Goal: Find specific page/section: Find specific page/section

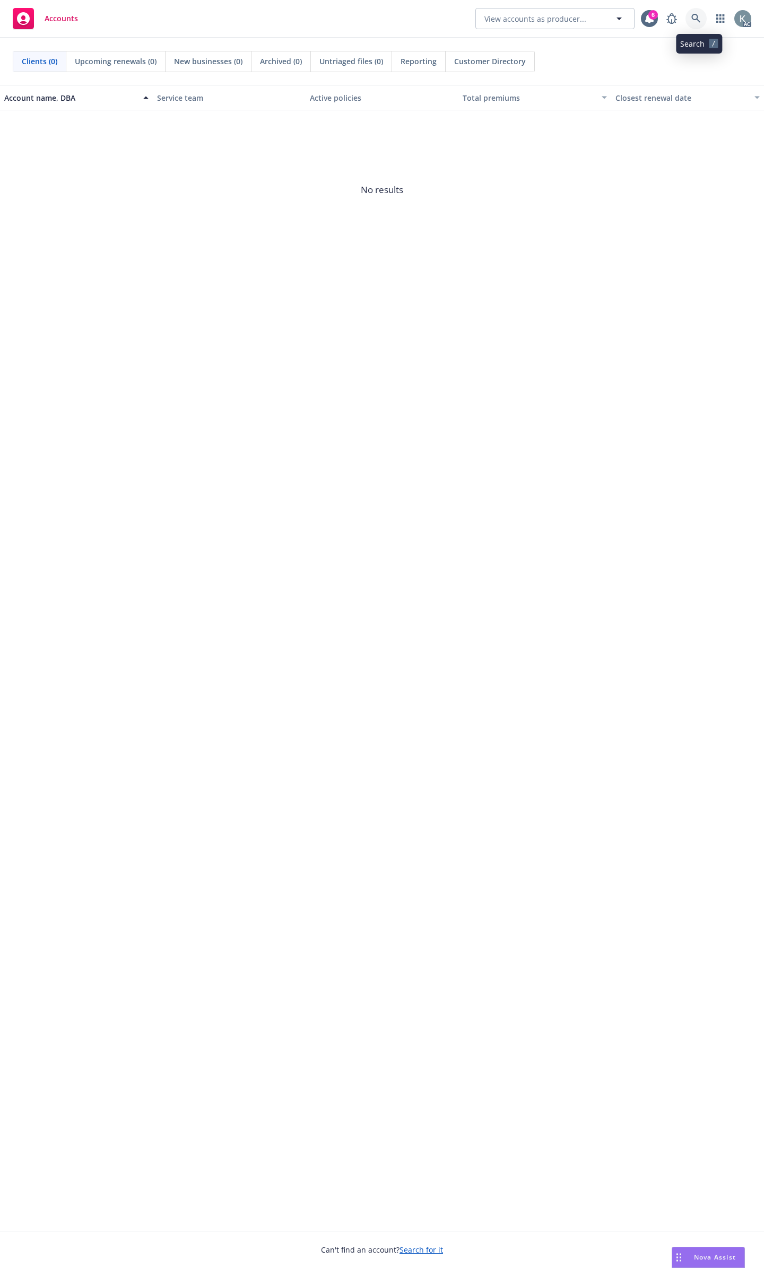
click at [694, 13] on link at bounding box center [695, 18] width 21 height 21
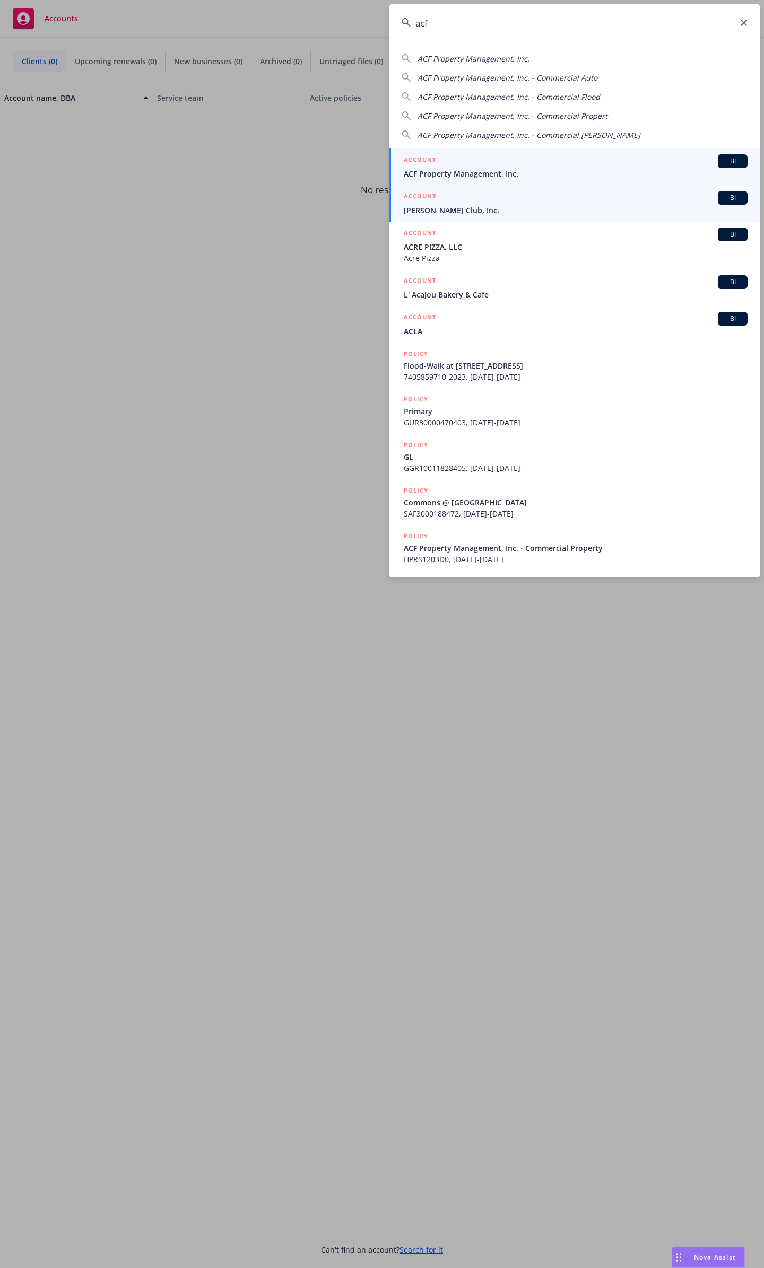
type input "acf"
click at [479, 162] on div "ACCOUNT BI" at bounding box center [576, 161] width 344 height 14
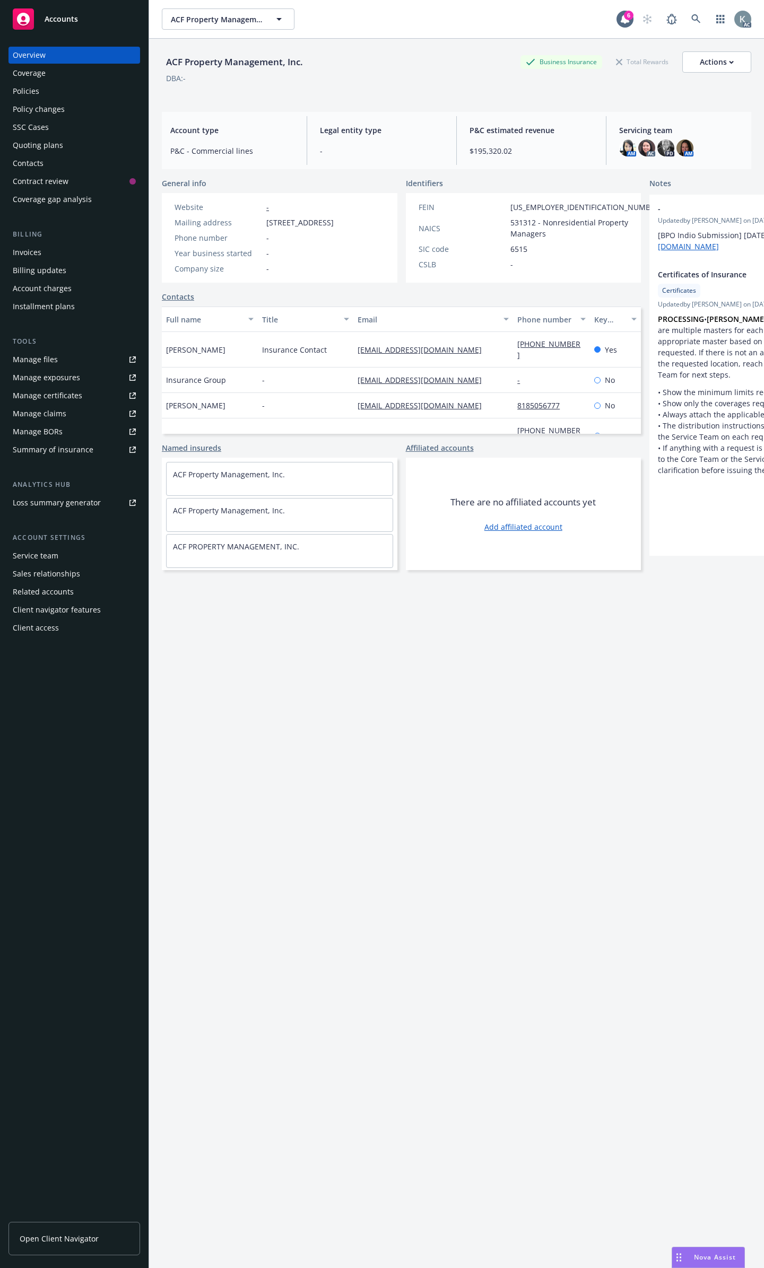
click at [37, 89] on div "Policies" at bounding box center [26, 91] width 27 height 17
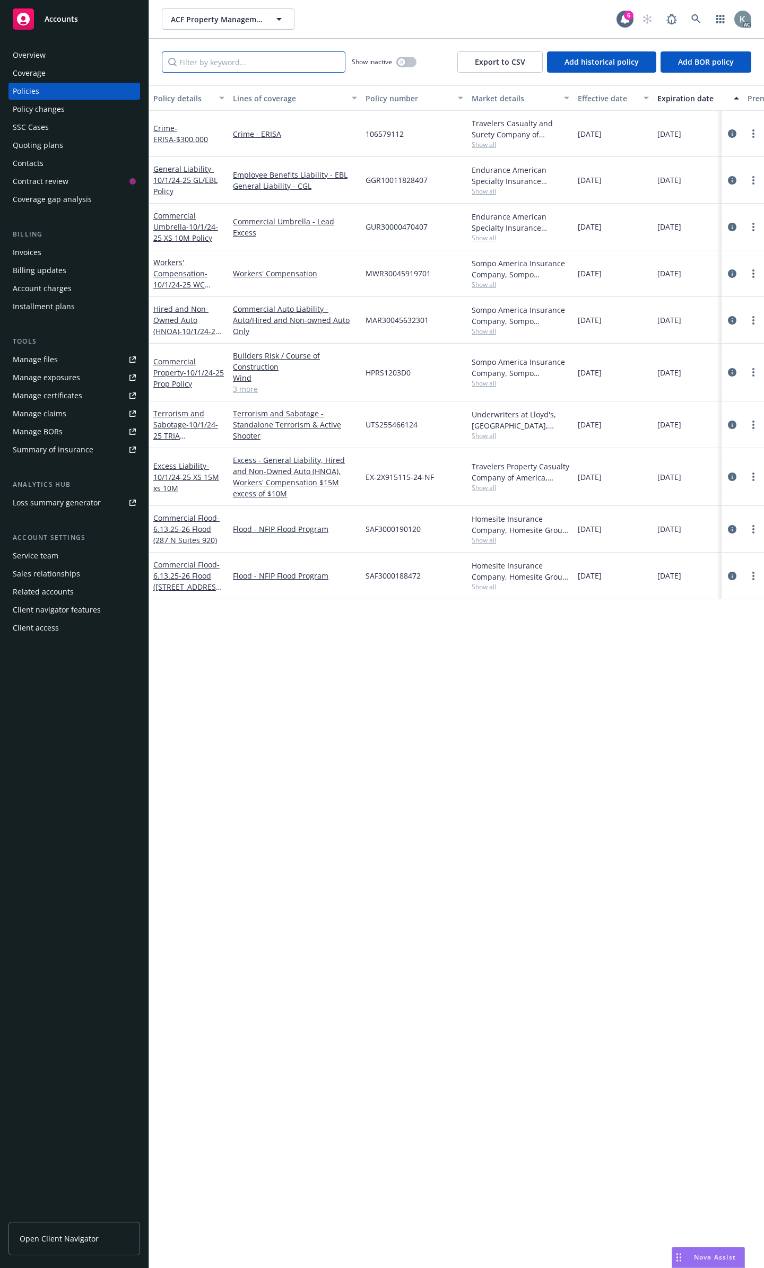
click at [289, 67] on input "Filter by keyword..." at bounding box center [254, 61] width 184 height 21
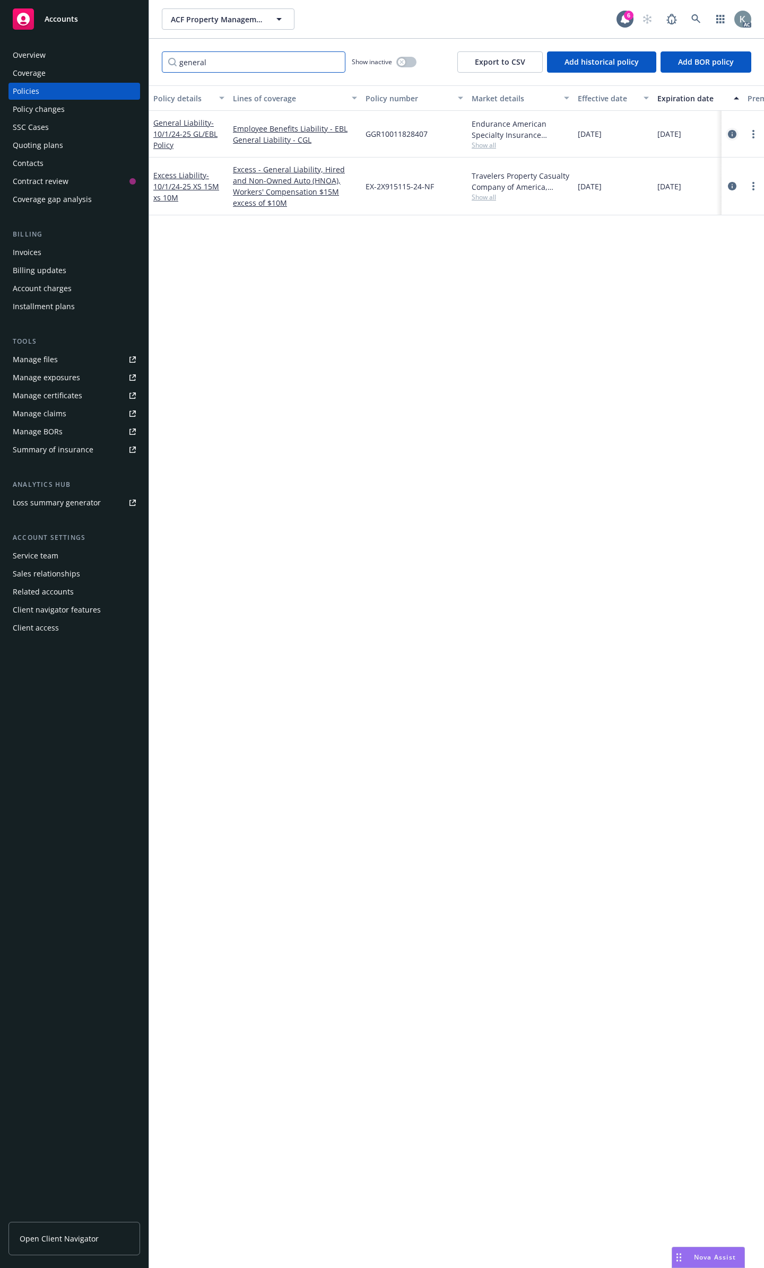
type input "general"
click at [731, 130] on icon "circleInformation" at bounding box center [732, 134] width 8 height 8
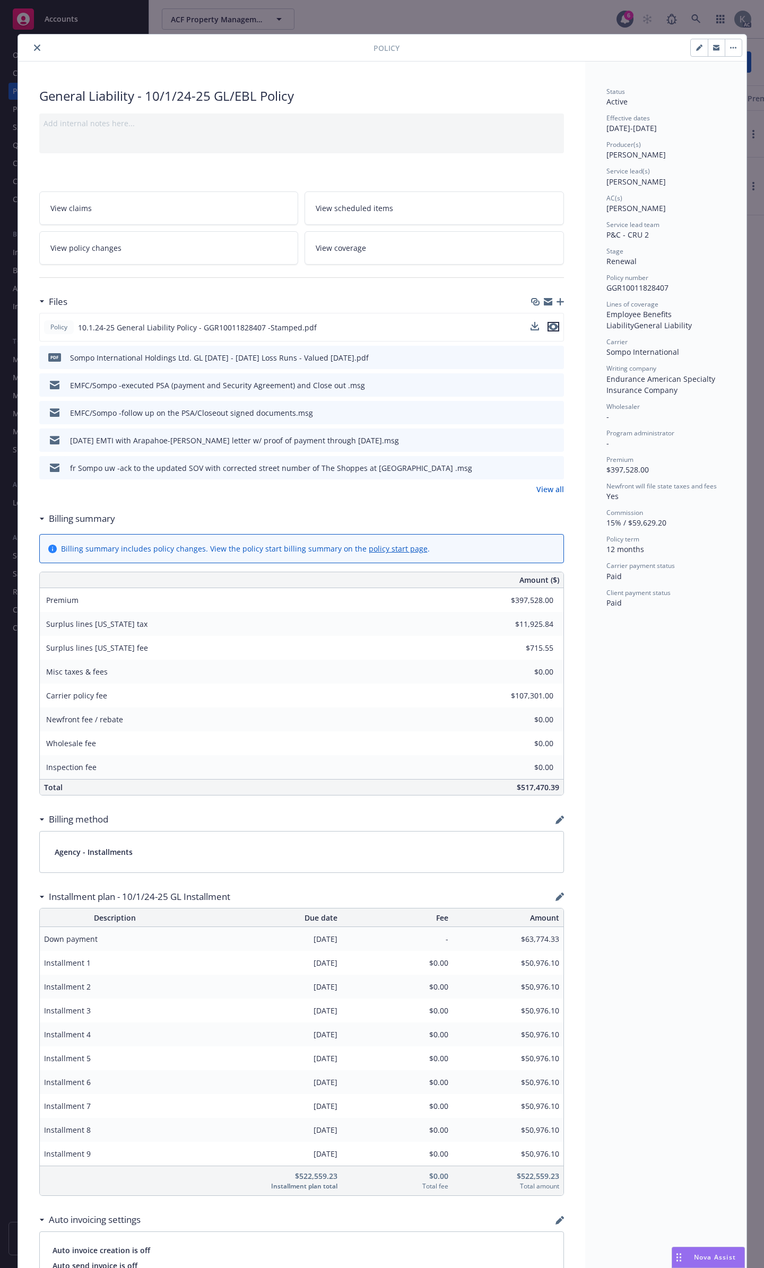
click at [551, 323] on icon "preview file" at bounding box center [554, 326] width 10 height 7
